Goal: Task Accomplishment & Management: Use online tool/utility

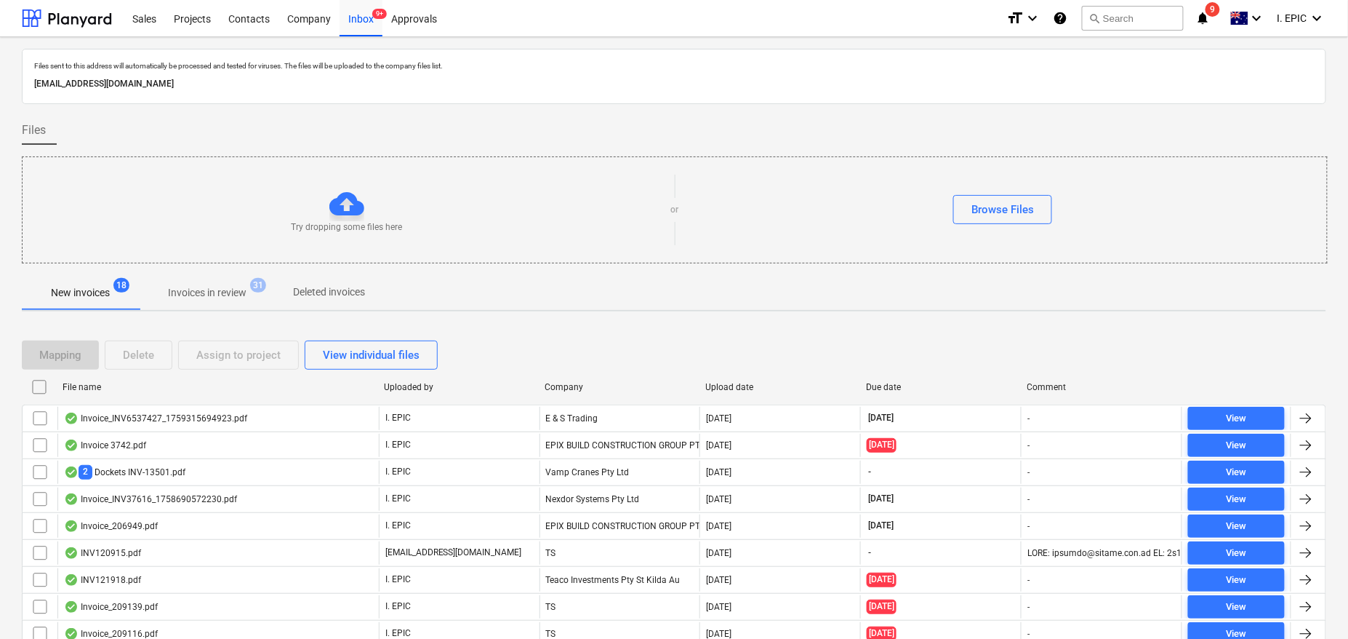
click at [1258, 157] on div "Try dropping some files here or Browse Files" at bounding box center [675, 209] width 1306 height 107
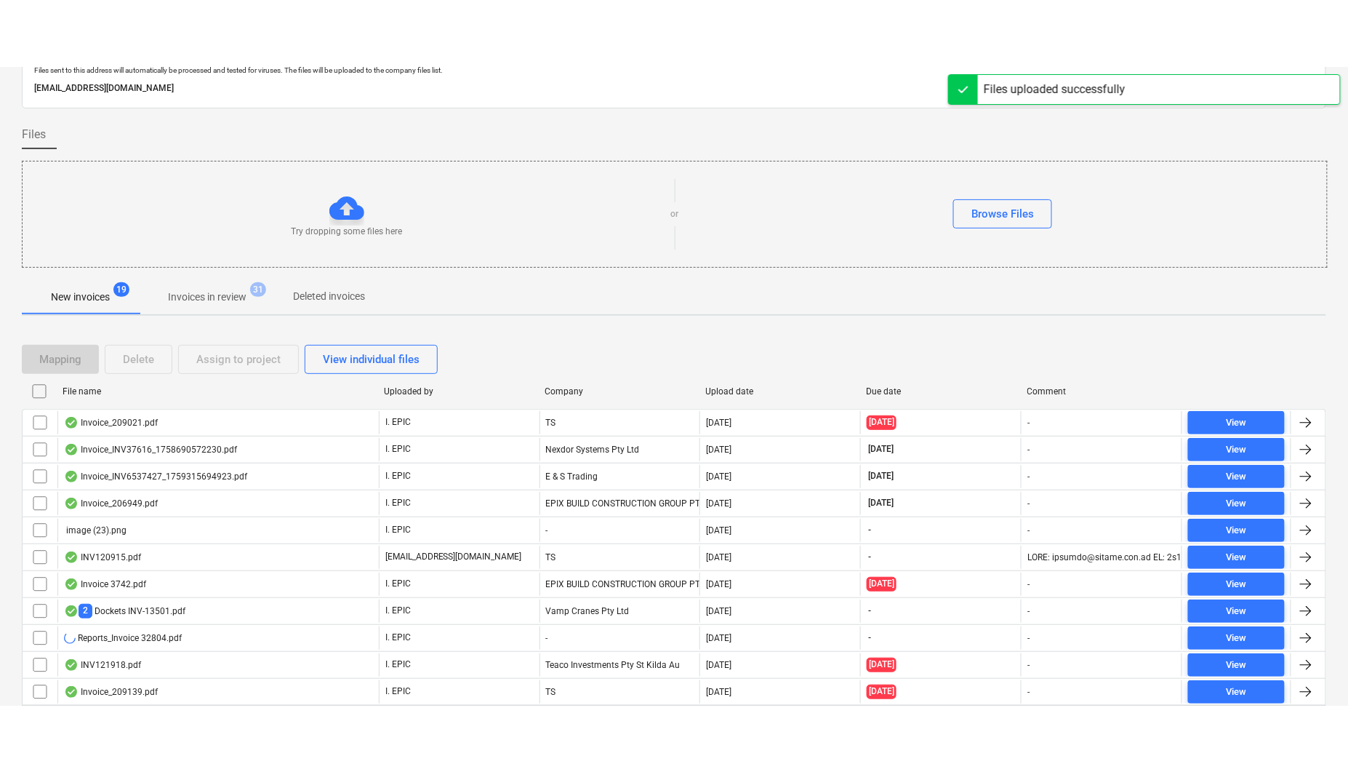
scroll to position [97, 0]
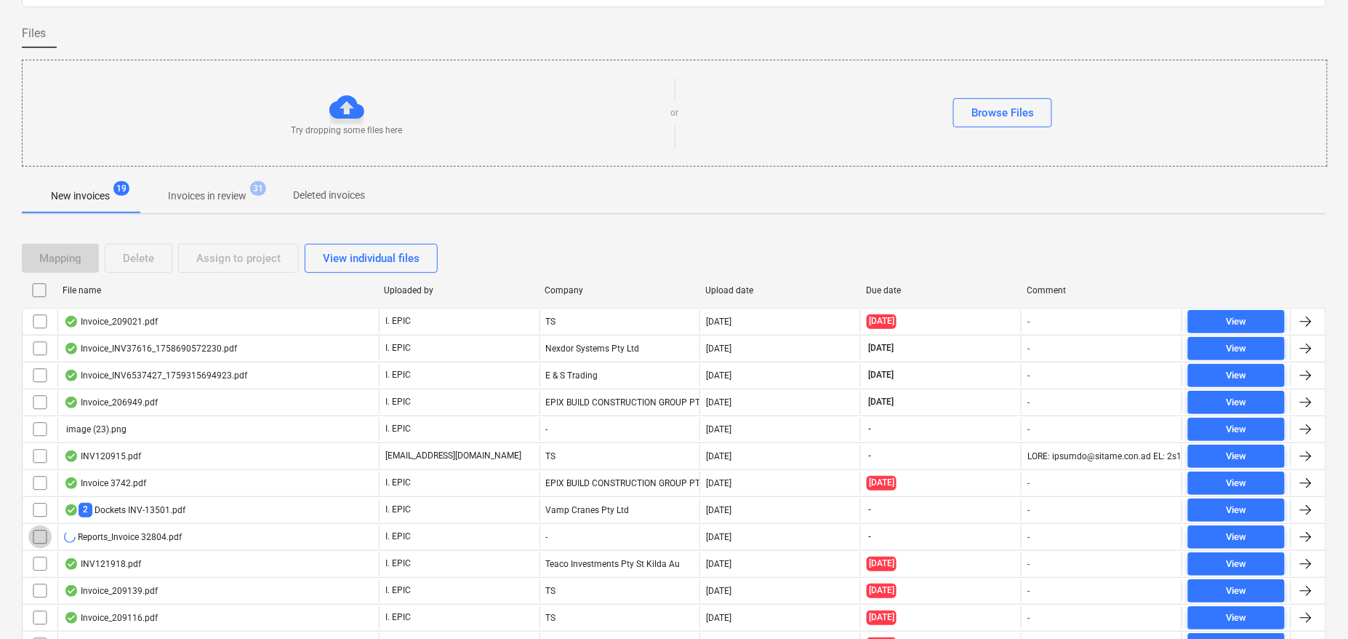
click at [36, 536] on input "checkbox" at bounding box center [39, 536] width 23 height 23
click at [144, 256] on div "Delete" at bounding box center [138, 258] width 31 height 19
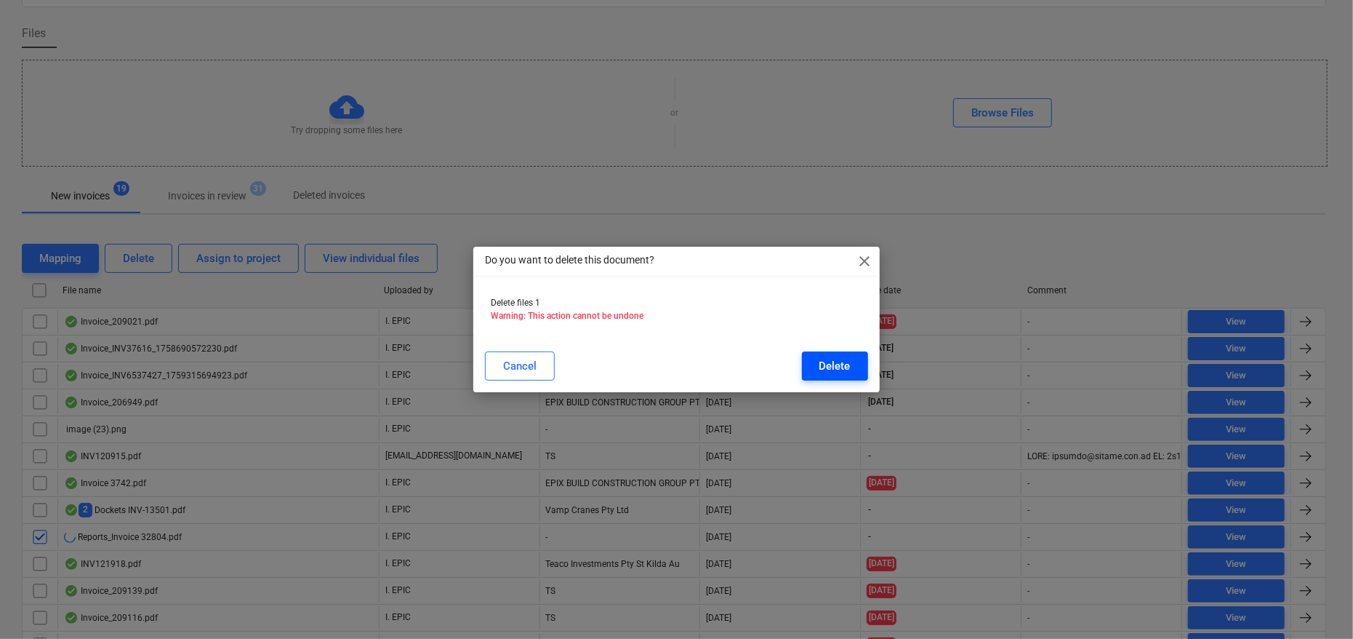
click at [826, 351] on button "Delete" at bounding box center [835, 365] width 66 height 29
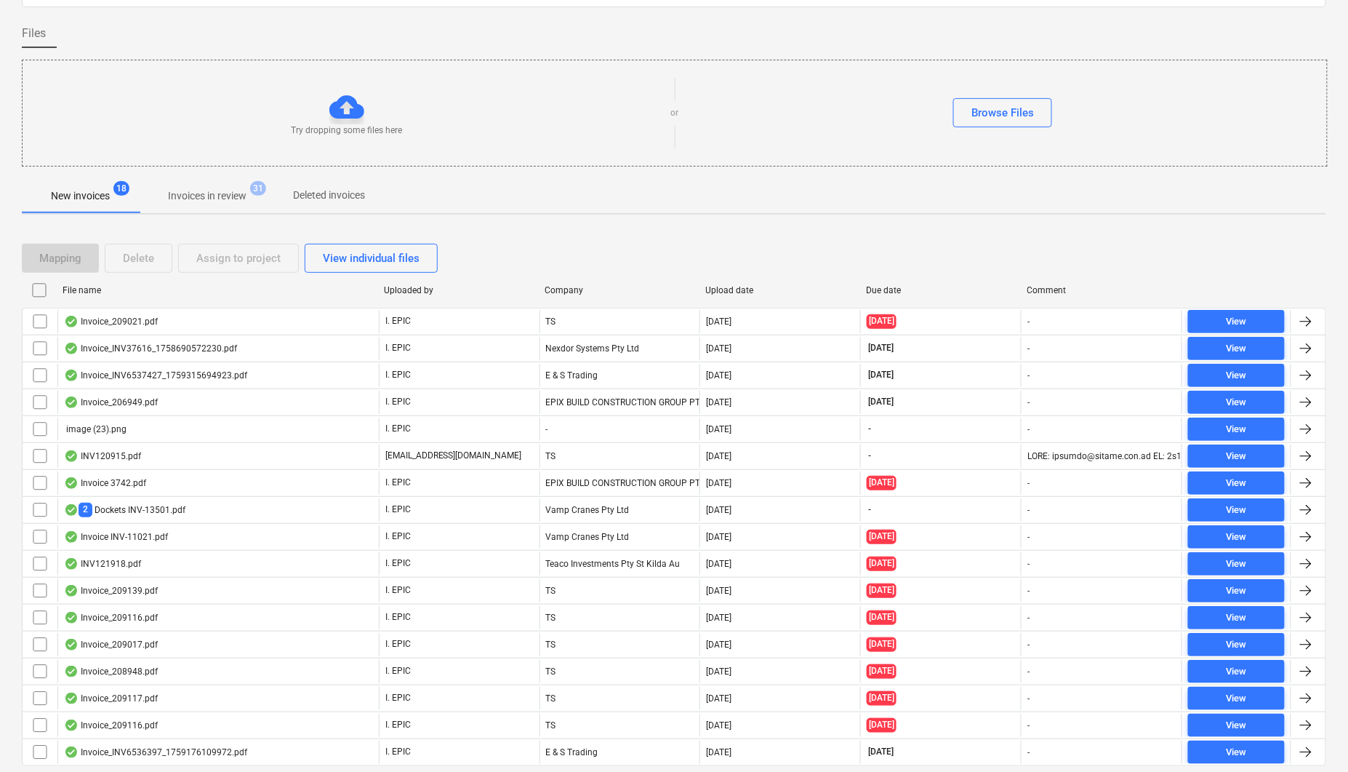
click at [883, 247] on div "Mapping Delete Assign to project View individual files" at bounding box center [674, 258] width 1305 height 29
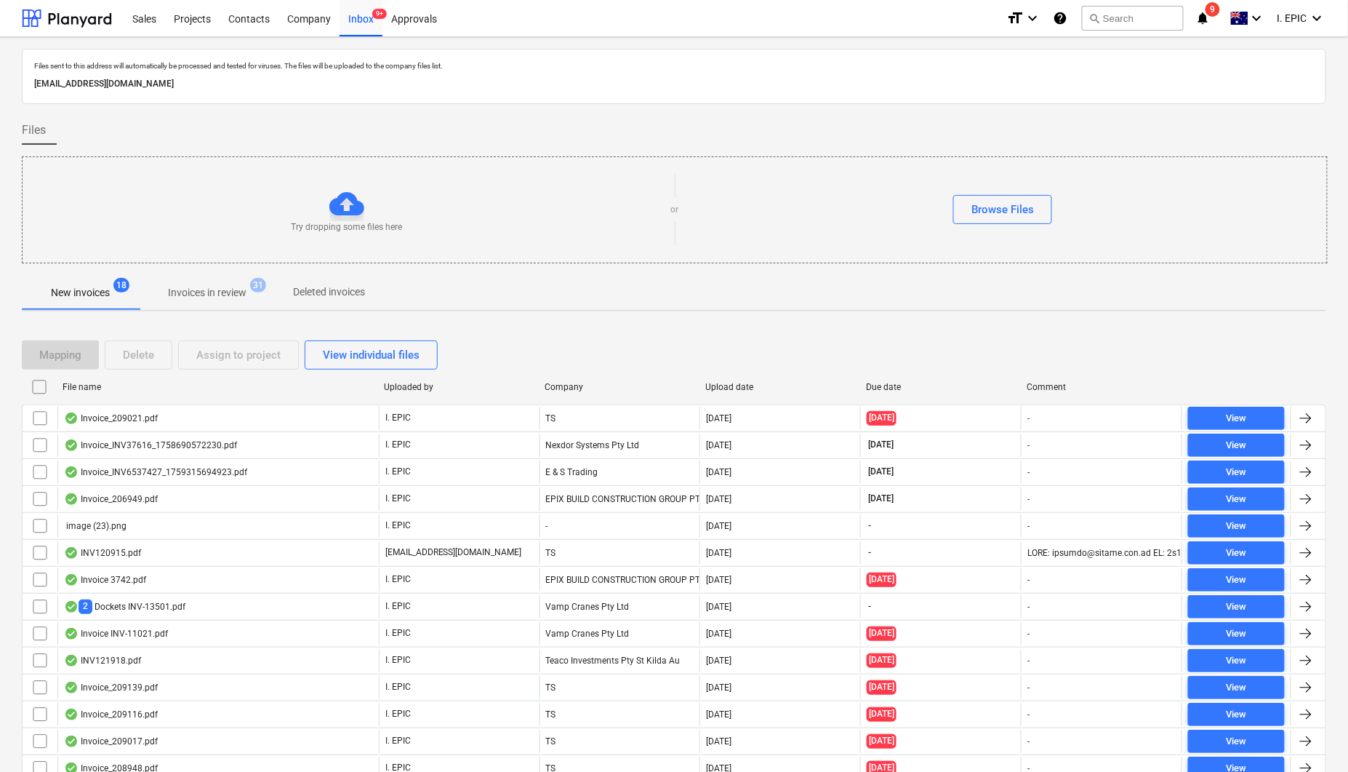
click at [725, 327] on div "Mapping Delete Assign to project View individual files File name Uploaded by Co…" at bounding box center [674, 607] width 1305 height 569
click at [724, 51] on div "Files sent to this address will automatically be processed and tested for virus…" at bounding box center [674, 76] width 1305 height 55
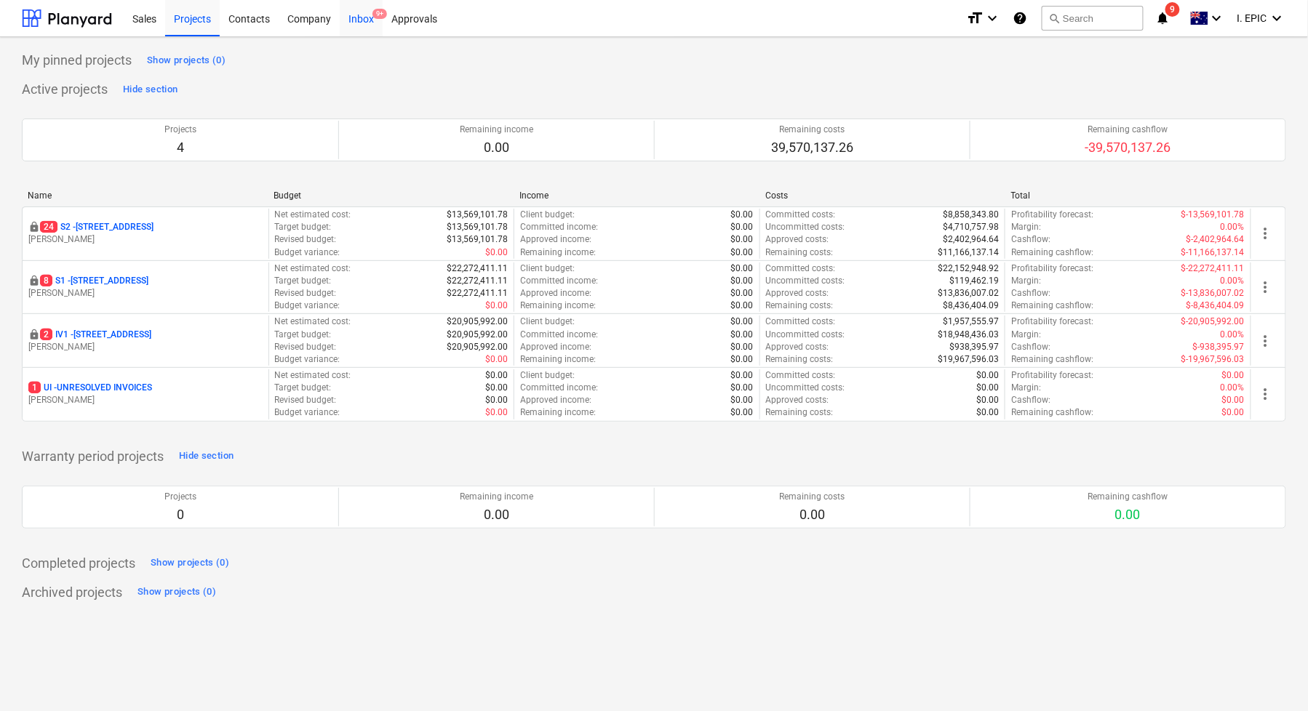
click at [377, 21] on div "Inbox 9+" at bounding box center [361, 17] width 43 height 37
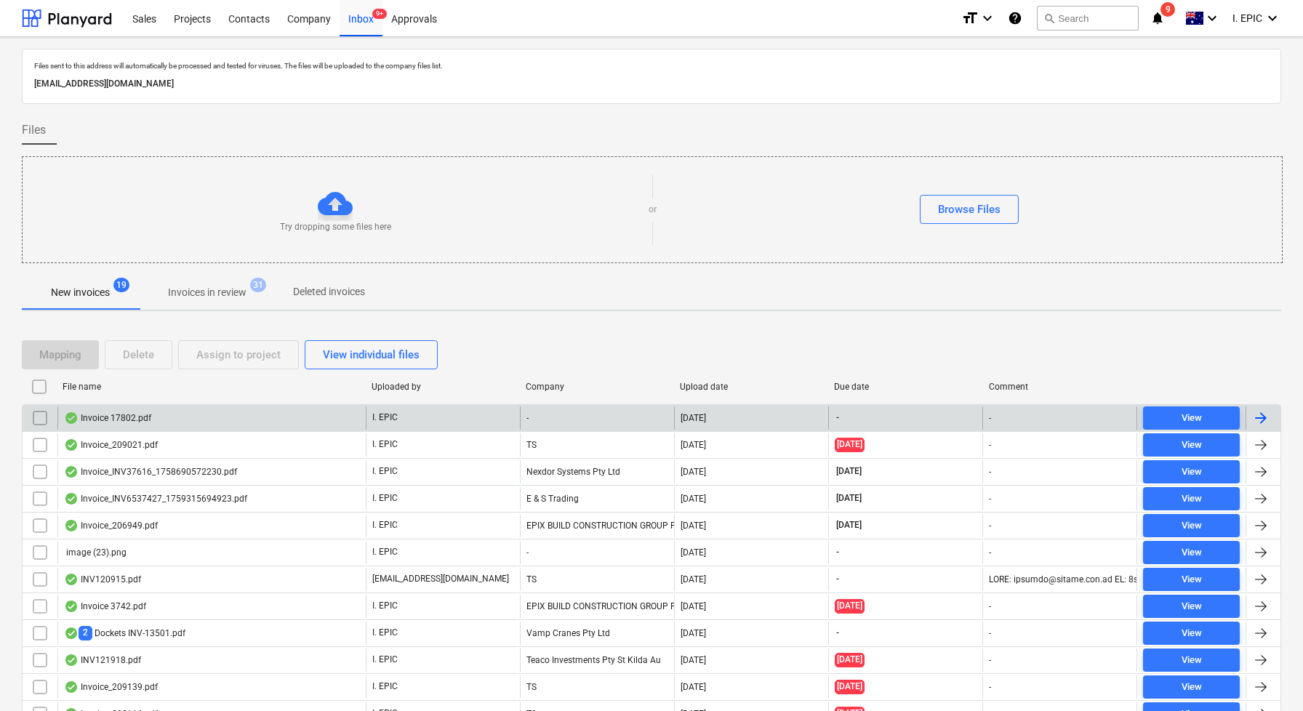
click at [119, 417] on div "Invoice 17802.pdf" at bounding box center [107, 418] width 87 height 12
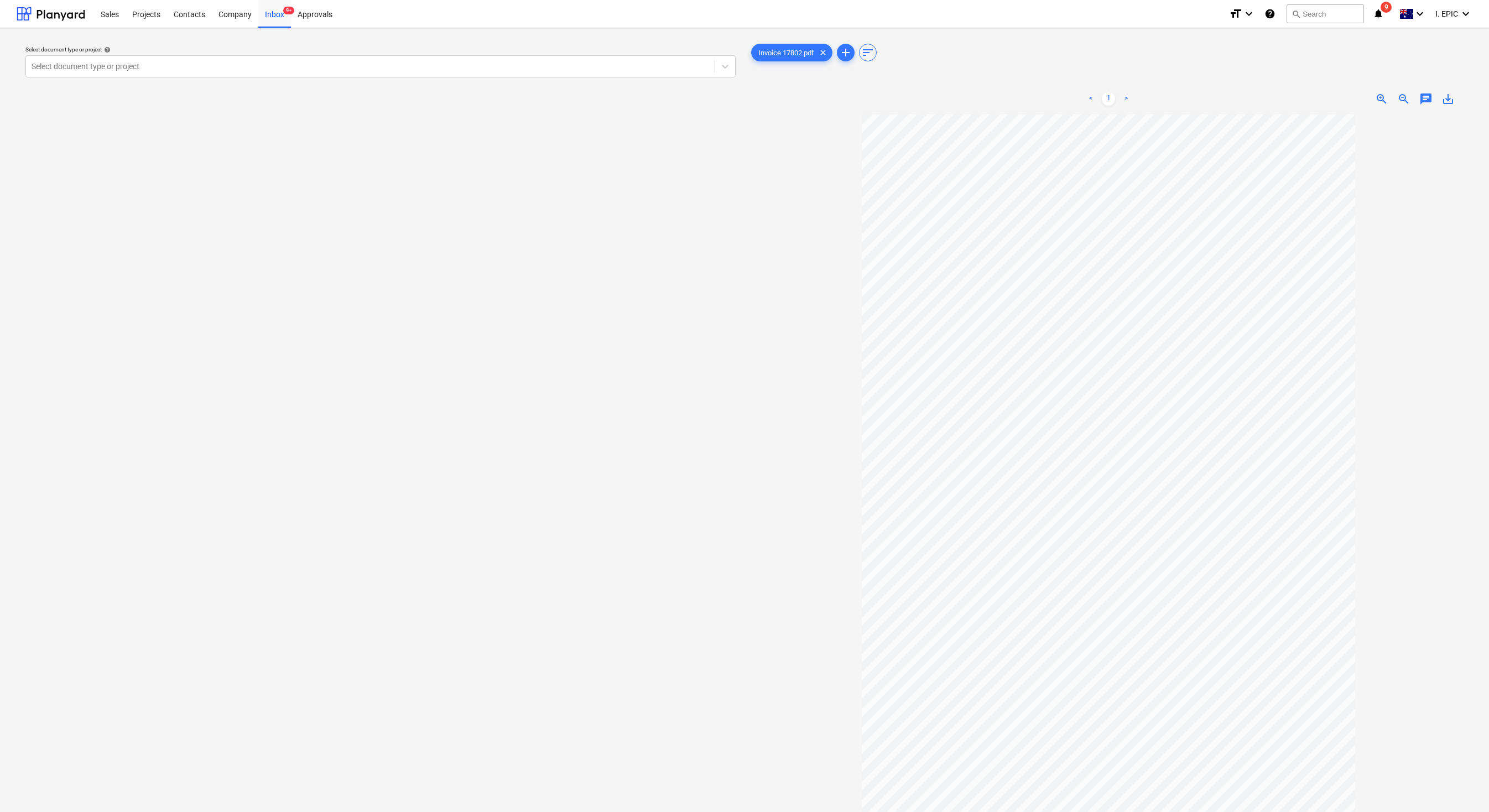
click at [119, 468] on div "Select document type or project help Select document type or project" at bounding box center [380, 468] width 728 height 862
